Goal: Transaction & Acquisition: Purchase product/service

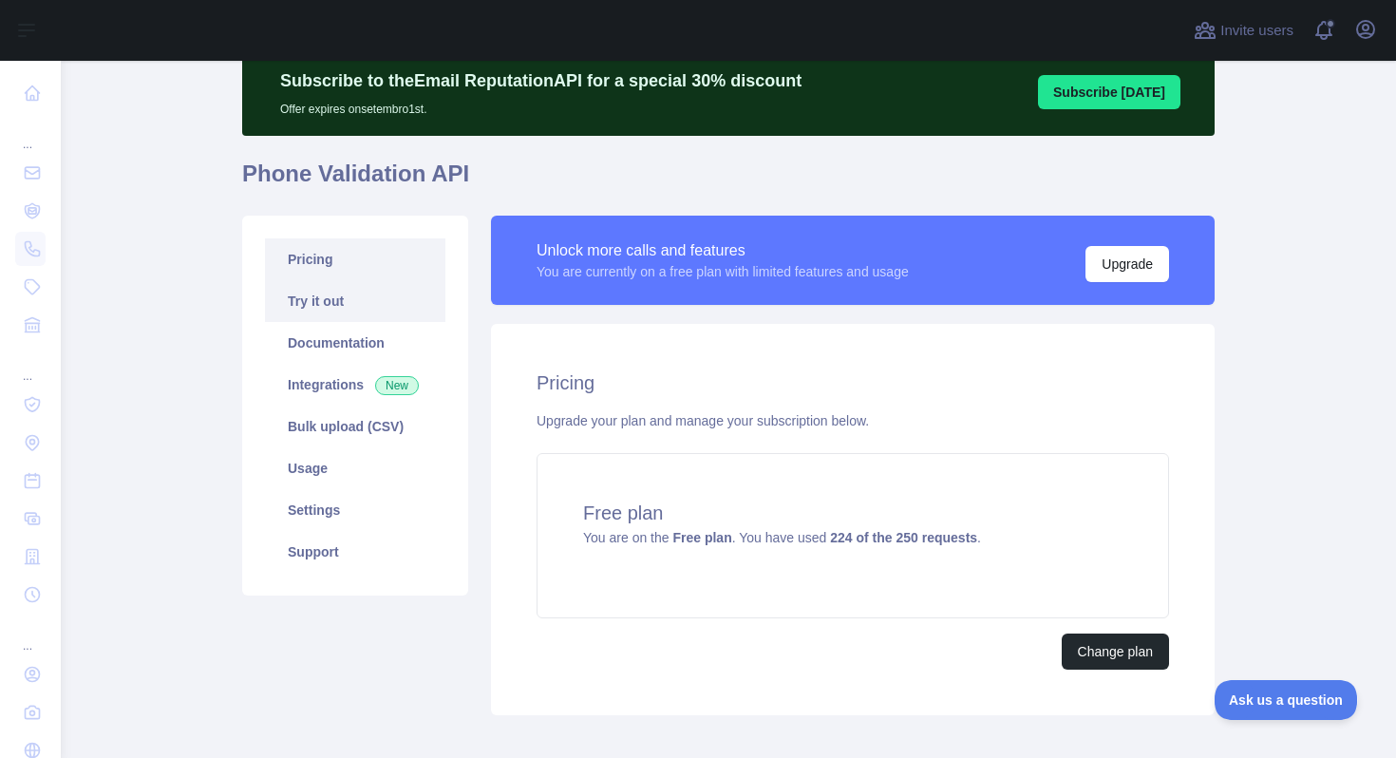
scroll to position [90, 0]
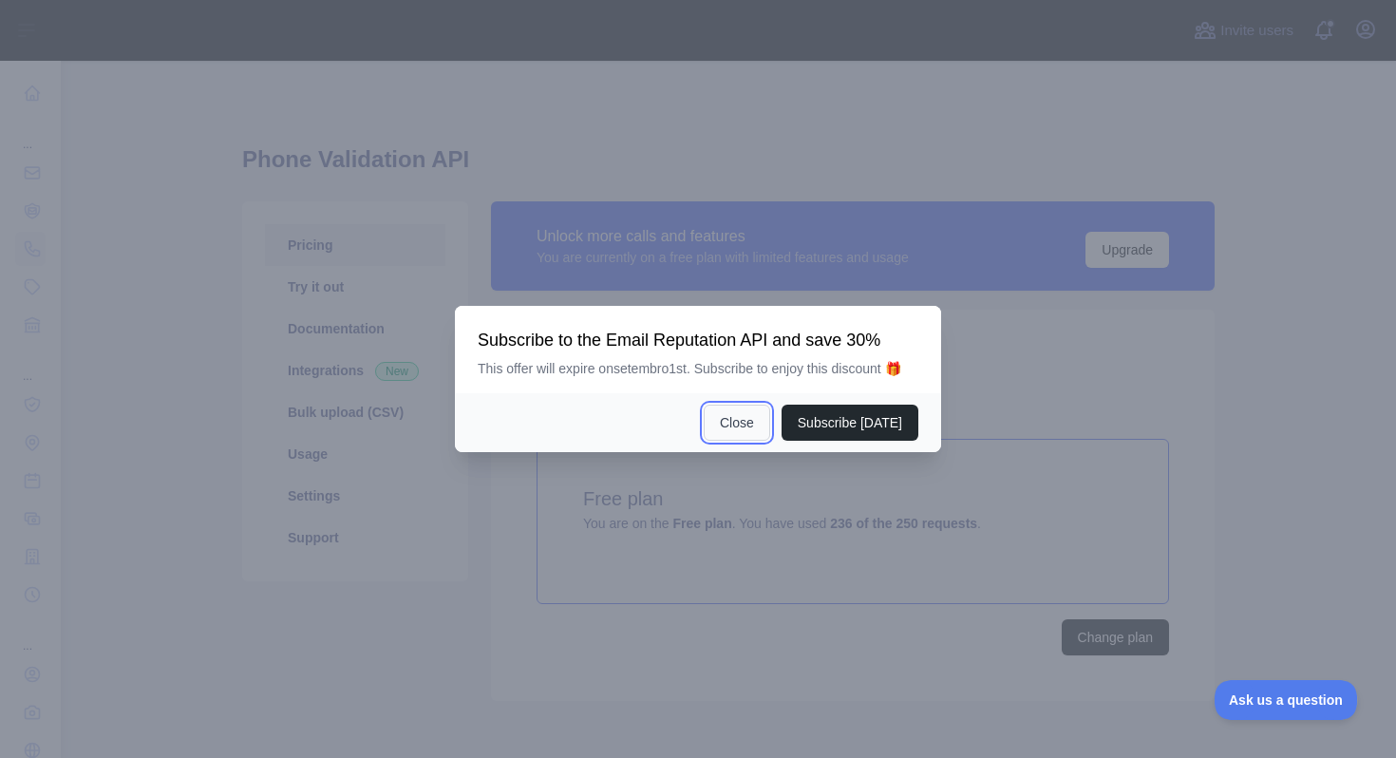
click at [745, 427] on button "Close" at bounding box center [737, 423] width 66 height 36
click at [745, 427] on div "Pricing Upgrade your plan and manage your subscription below. Free plan You are…" at bounding box center [853, 505] width 724 height 391
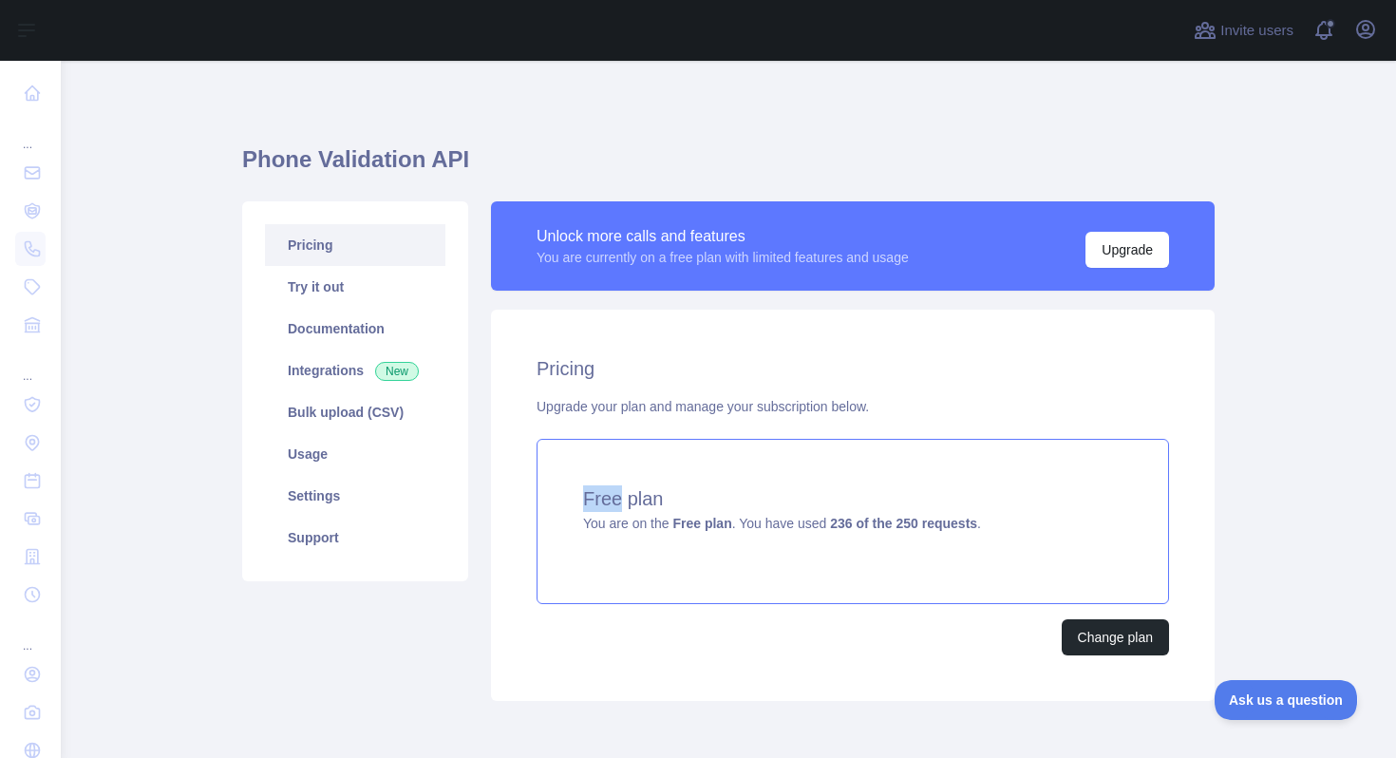
click at [894, 581] on div "Free plan You are on the Free plan . You have used 236 of the 250 requests ." at bounding box center [853, 521] width 633 height 165
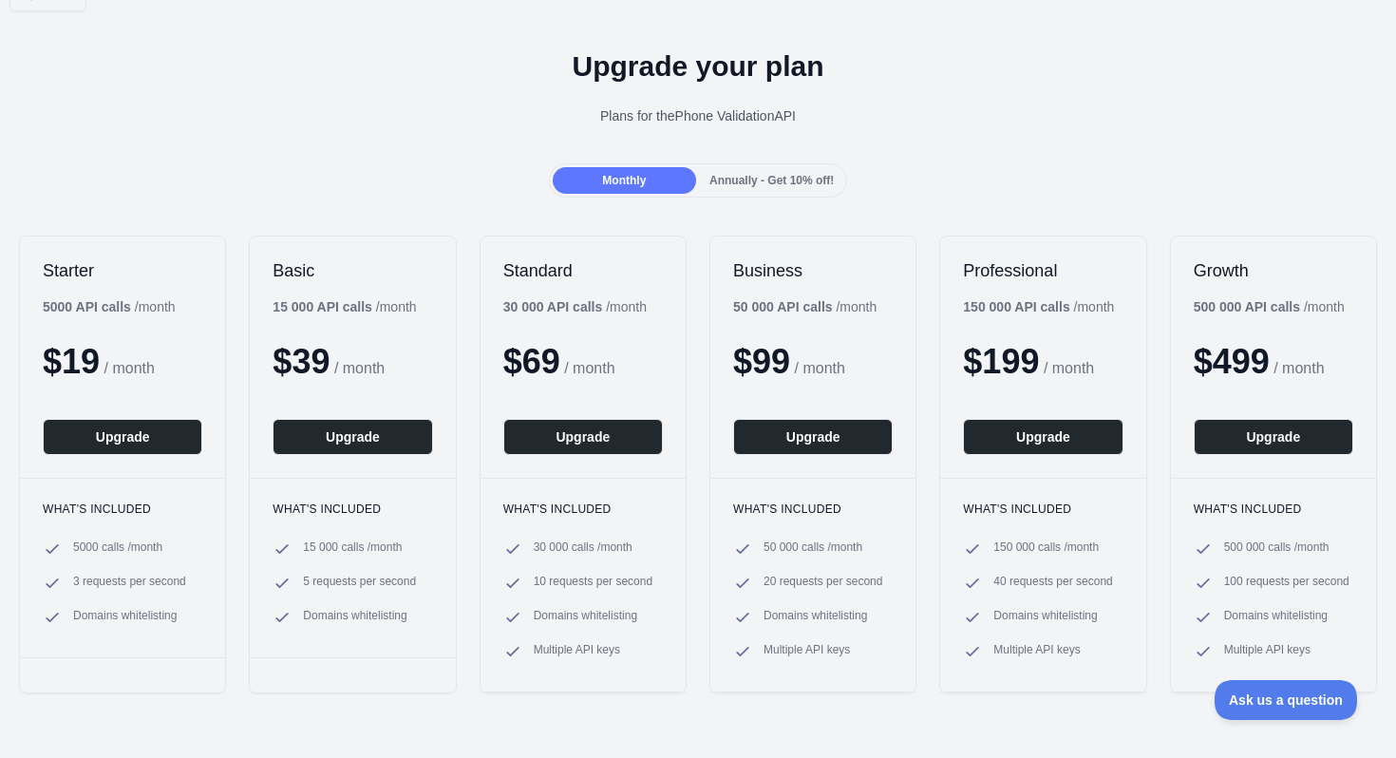
scroll to position [45, 0]
click at [800, 184] on span "Annually - Get 10% off!" at bounding box center [772, 179] width 124 height 13
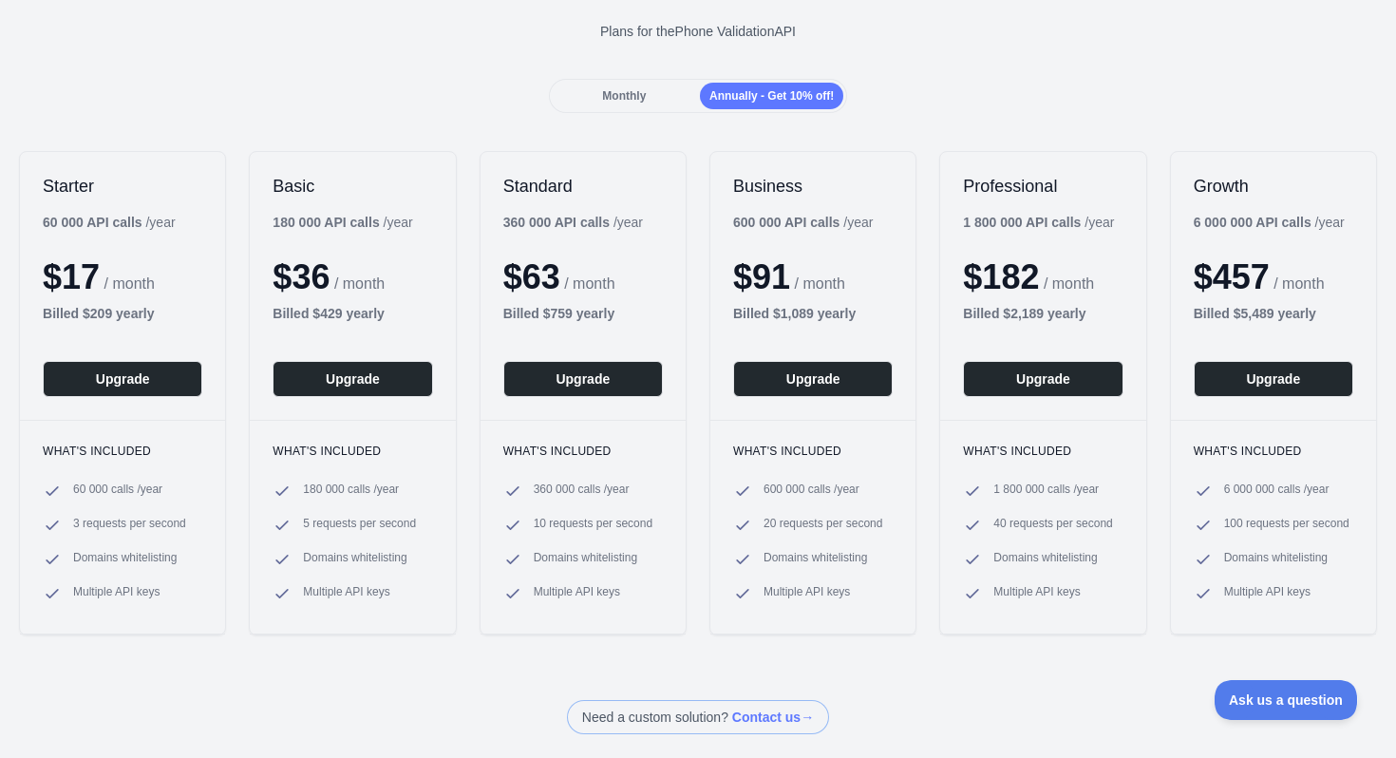
scroll to position [129, 0]
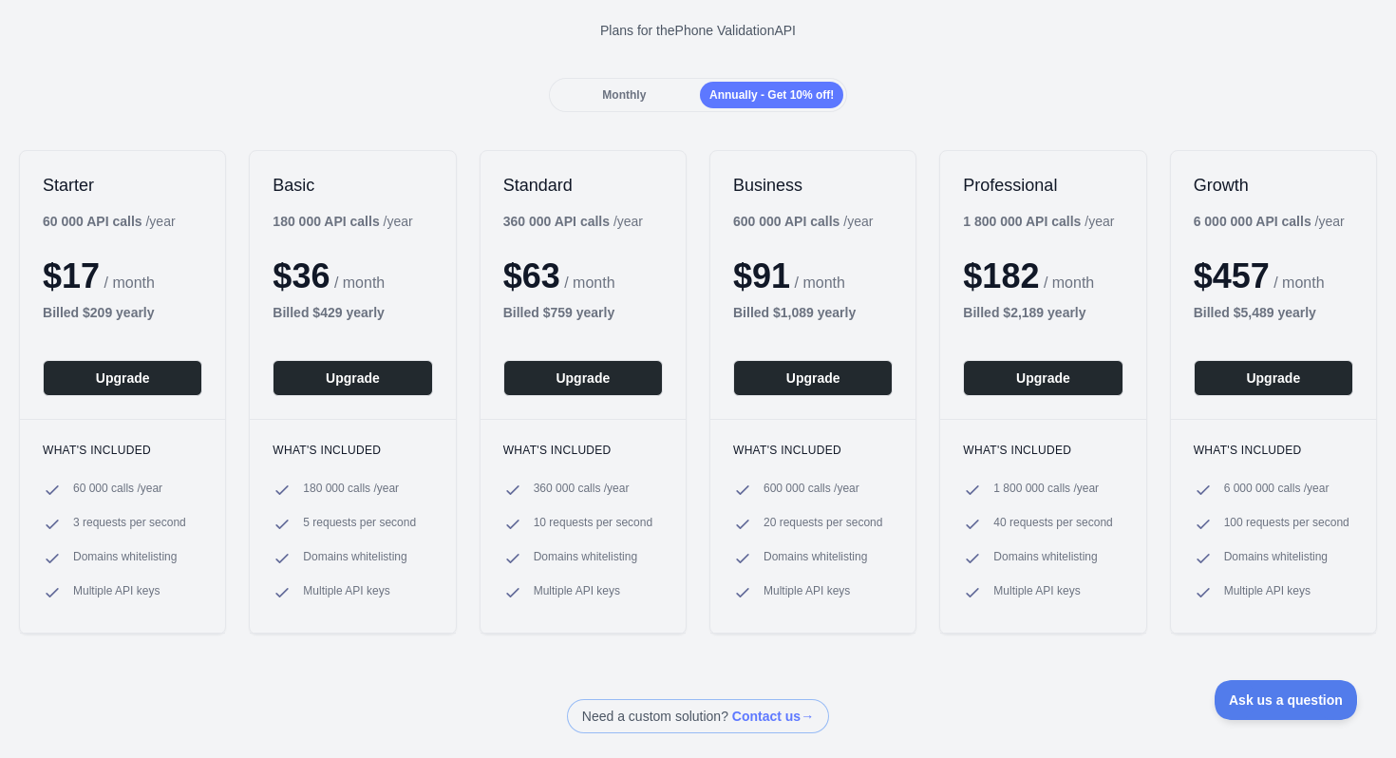
click at [633, 89] on span "Monthly" at bounding box center [624, 94] width 44 height 13
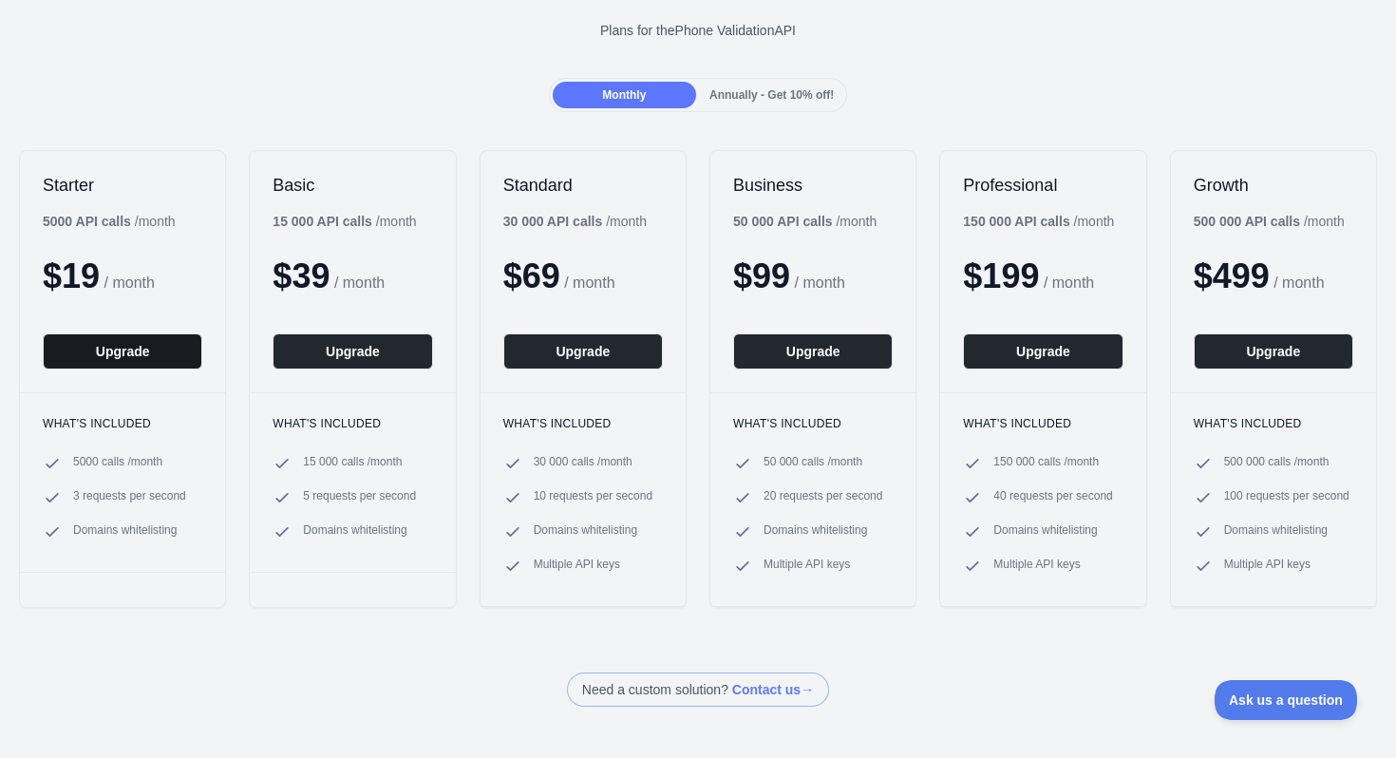
click at [115, 346] on button "Upgrade" at bounding box center [123, 351] width 160 height 36
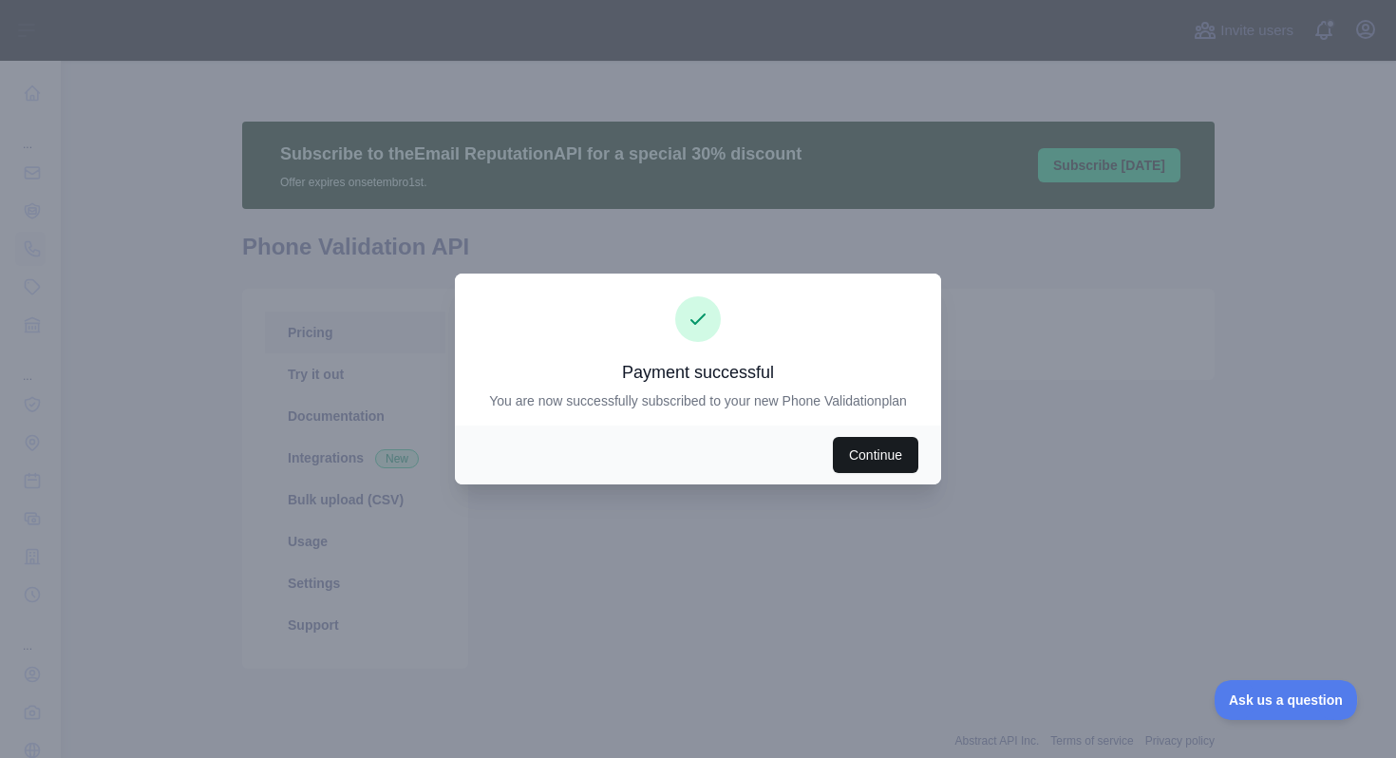
click at [899, 445] on button "Continue" at bounding box center [875, 455] width 85 height 36
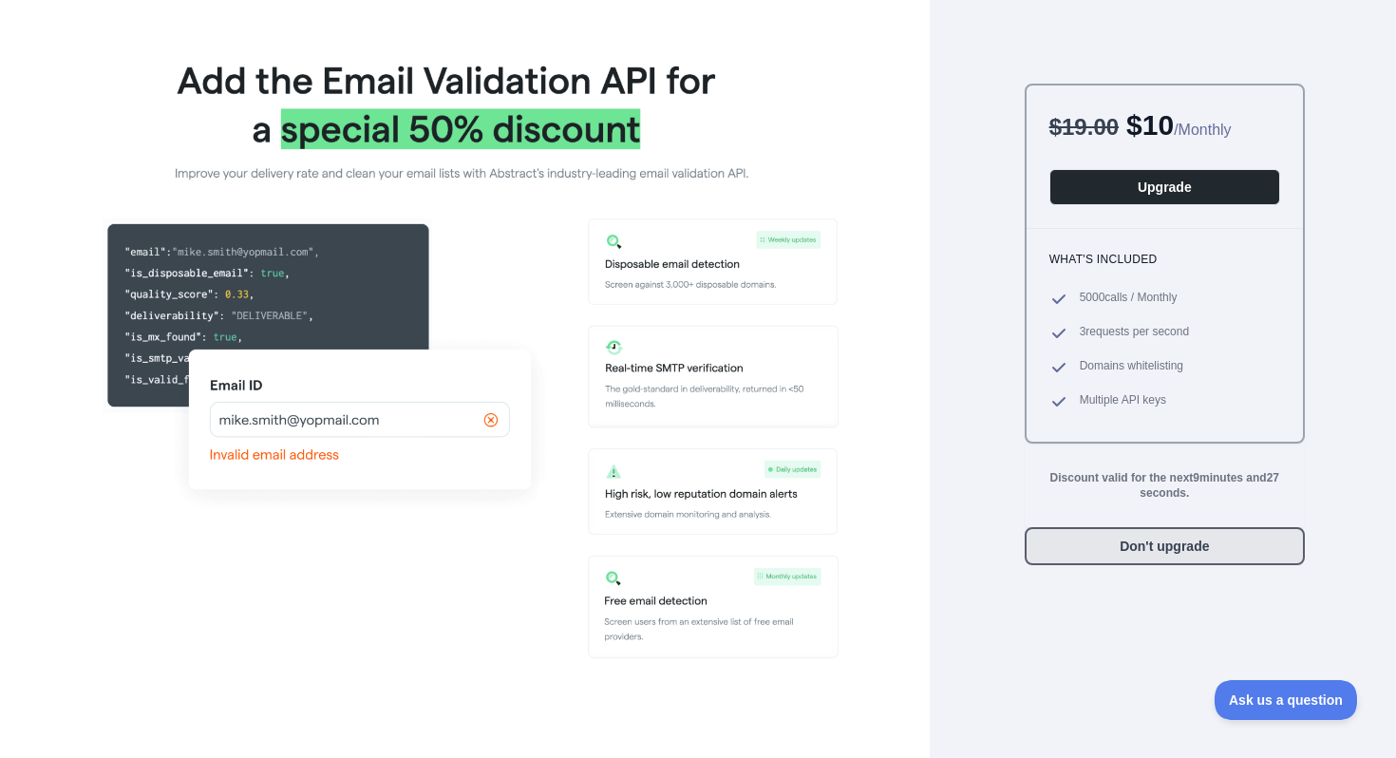
click at [1230, 545] on button "Don't upgrade" at bounding box center [1165, 546] width 280 height 38
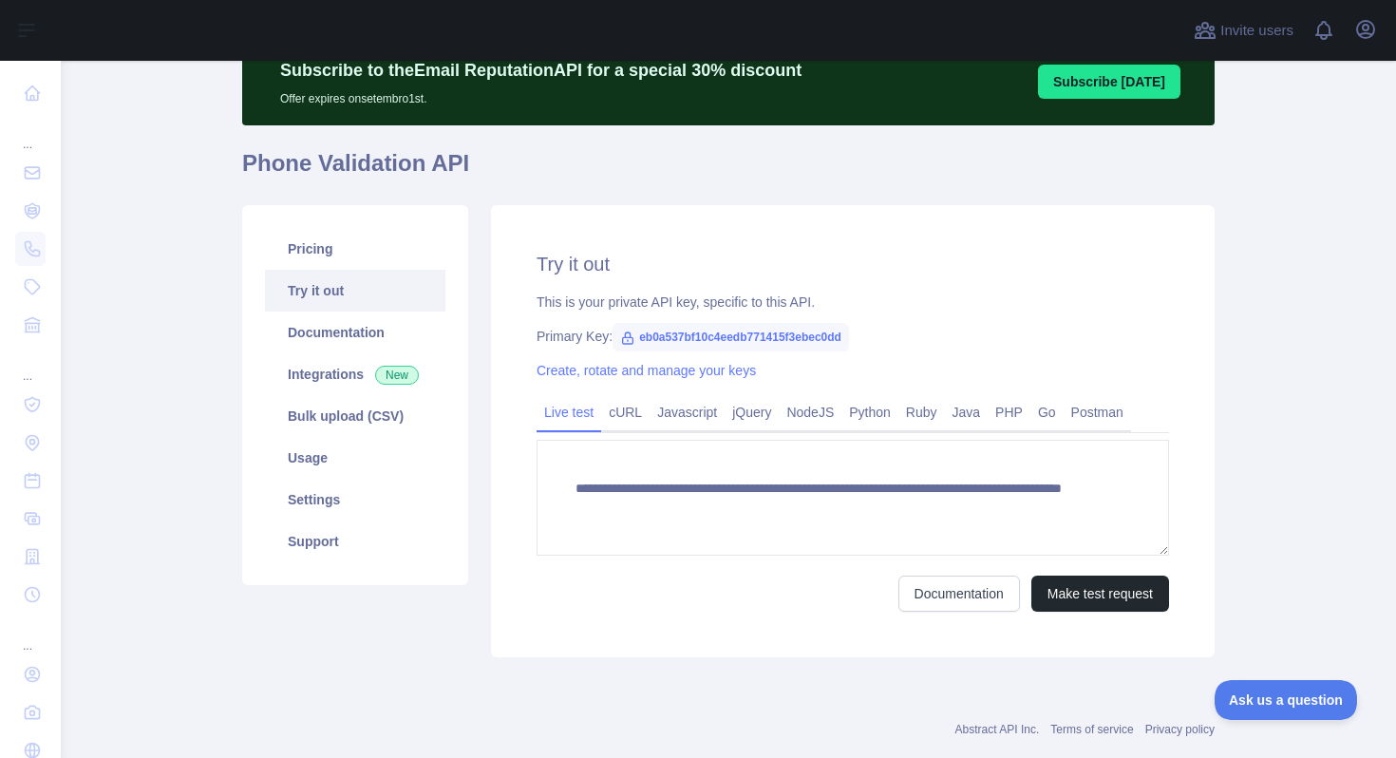
scroll to position [85, 0]
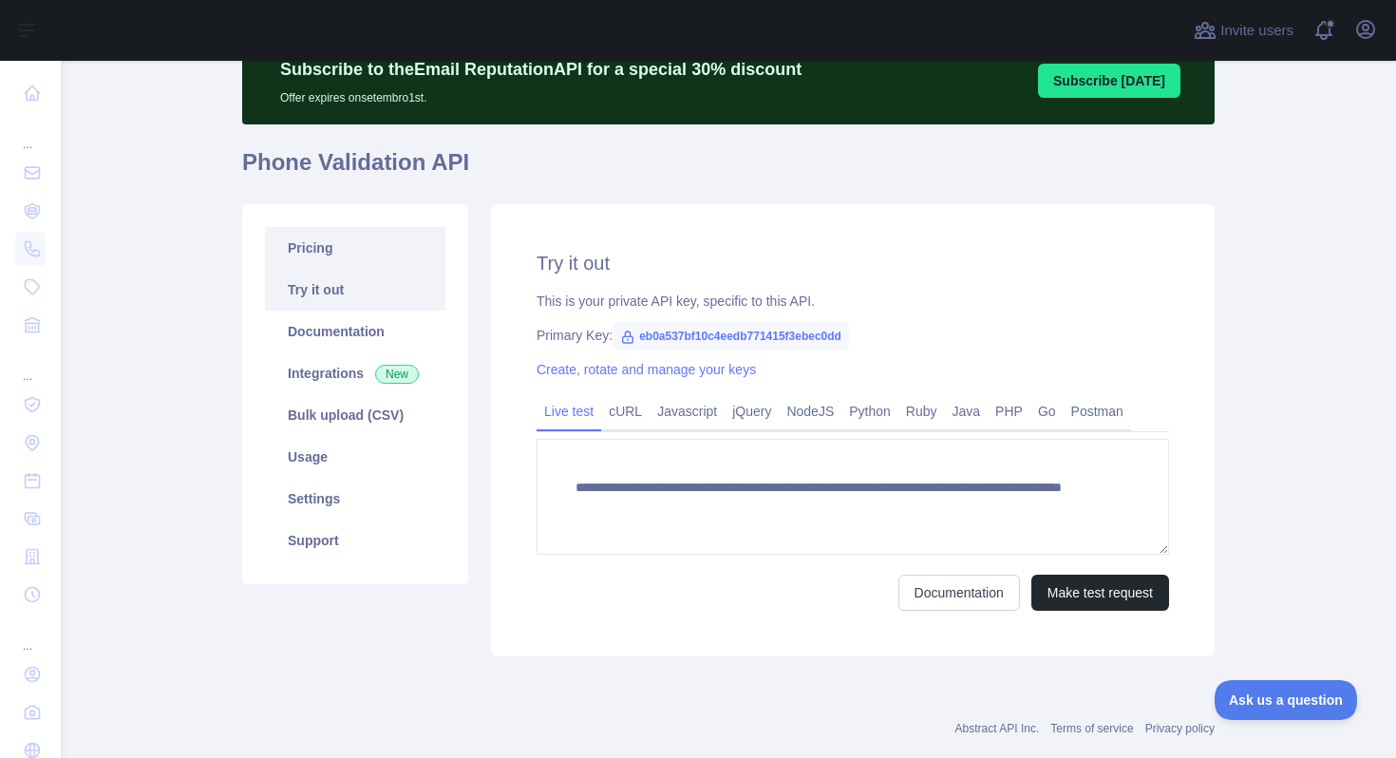
click at [355, 239] on link "Pricing" at bounding box center [355, 248] width 180 height 42
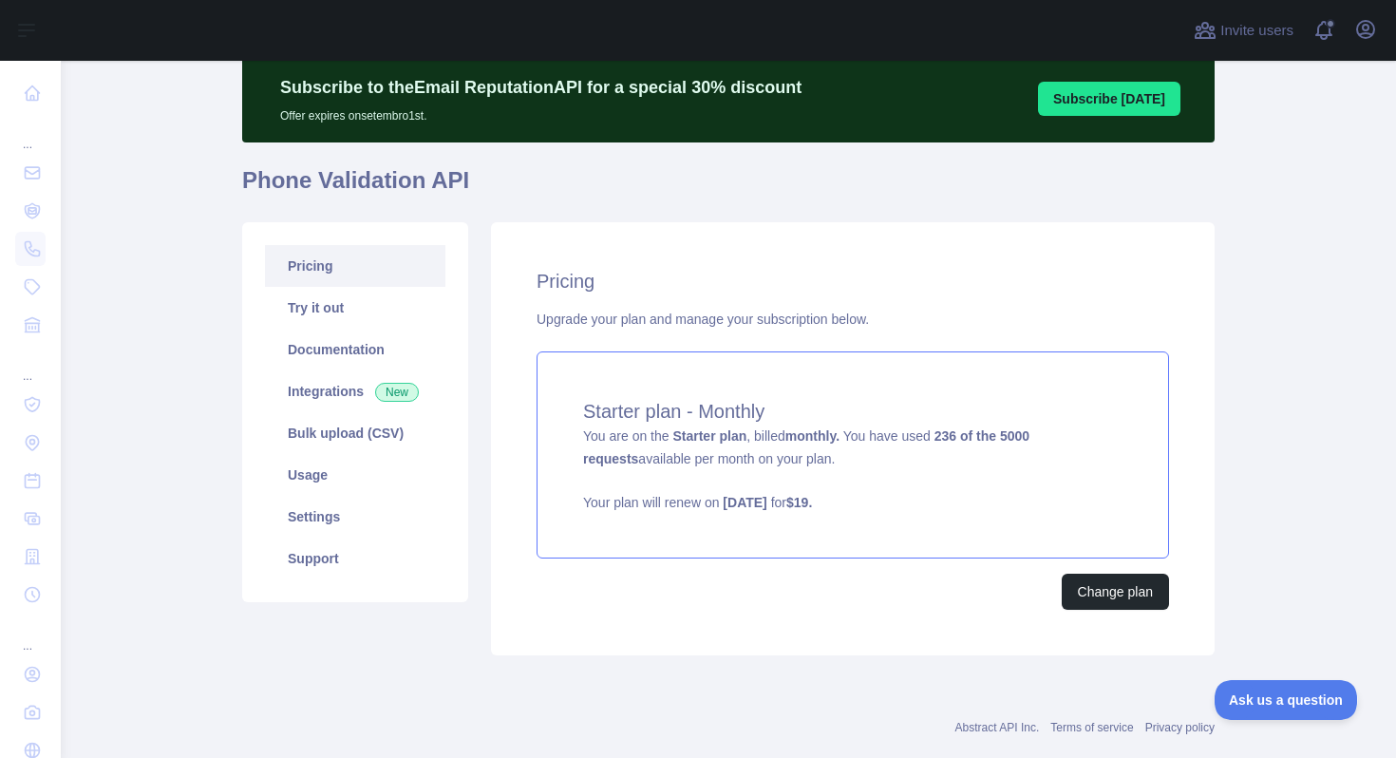
scroll to position [74, 0]
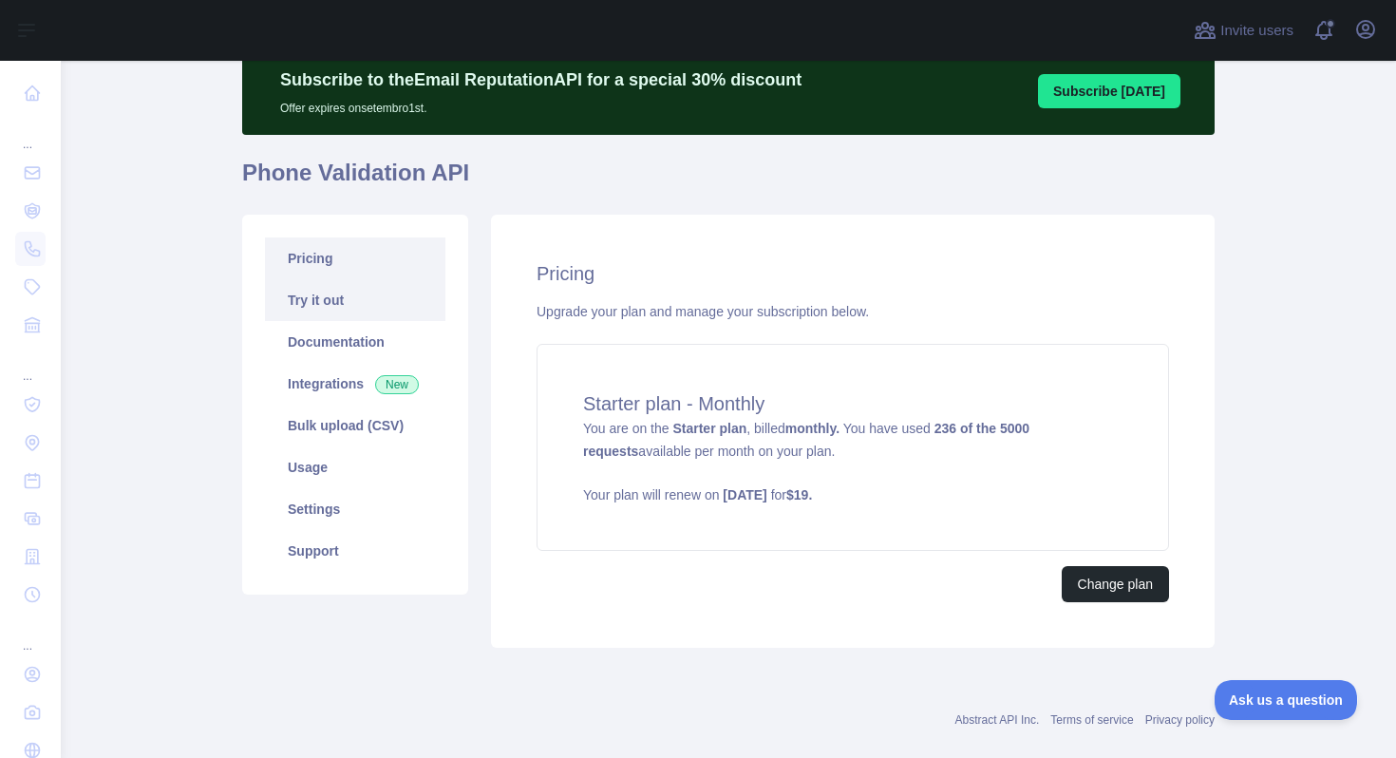
click at [317, 302] on link "Try it out" at bounding box center [355, 300] width 180 height 42
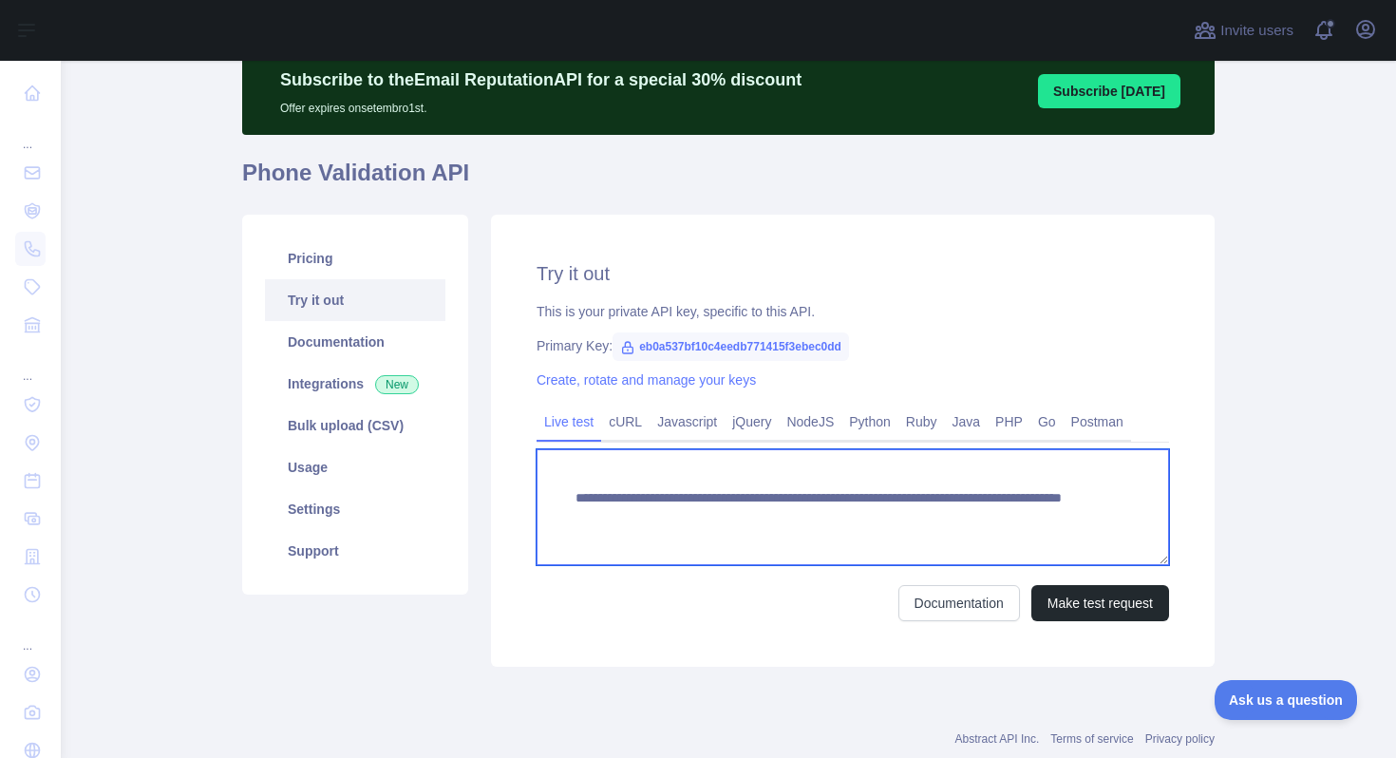
click at [722, 506] on textarea "**********" at bounding box center [853, 507] width 633 height 116
click at [744, 506] on textarea "**********" at bounding box center [853, 507] width 633 height 116
